Goal: Transaction & Acquisition: Purchase product/service

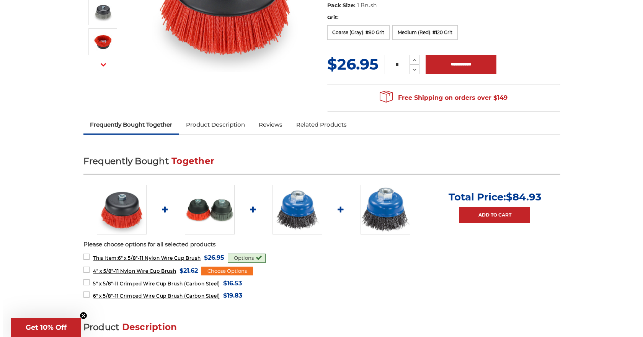
scroll to position [191, 0]
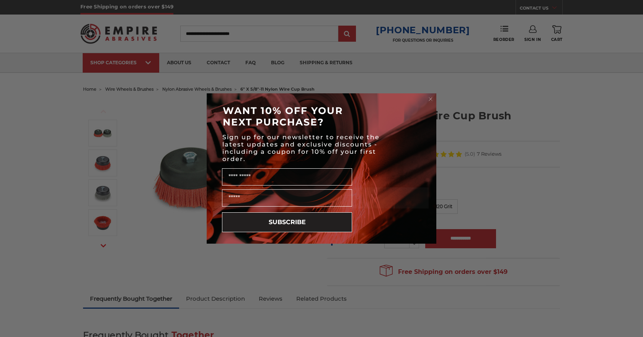
click at [433, 98] on circle "Close dialog" at bounding box center [430, 99] width 7 height 7
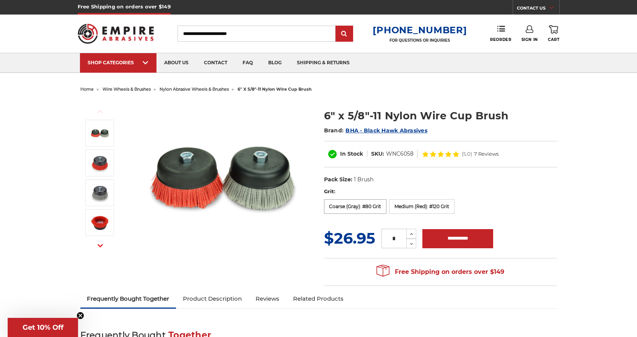
click at [352, 206] on label "Coarse (Gray): #80 Grit" at bounding box center [355, 206] width 63 height 15
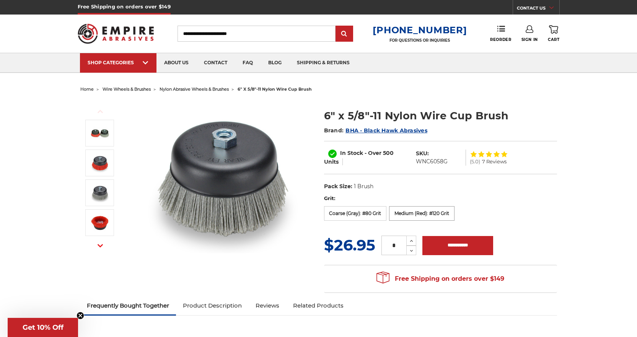
click at [408, 218] on label "Medium (Red): #120 Grit" at bounding box center [421, 213] width 65 height 15
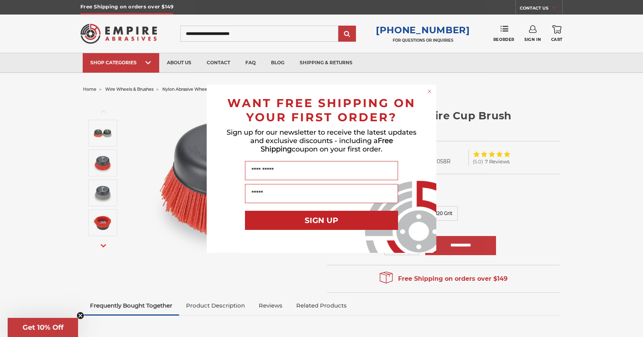
click at [429, 91] on icon "Close dialog" at bounding box center [429, 91] width 3 height 3
